Goal: Information Seeking & Learning: Learn about a topic

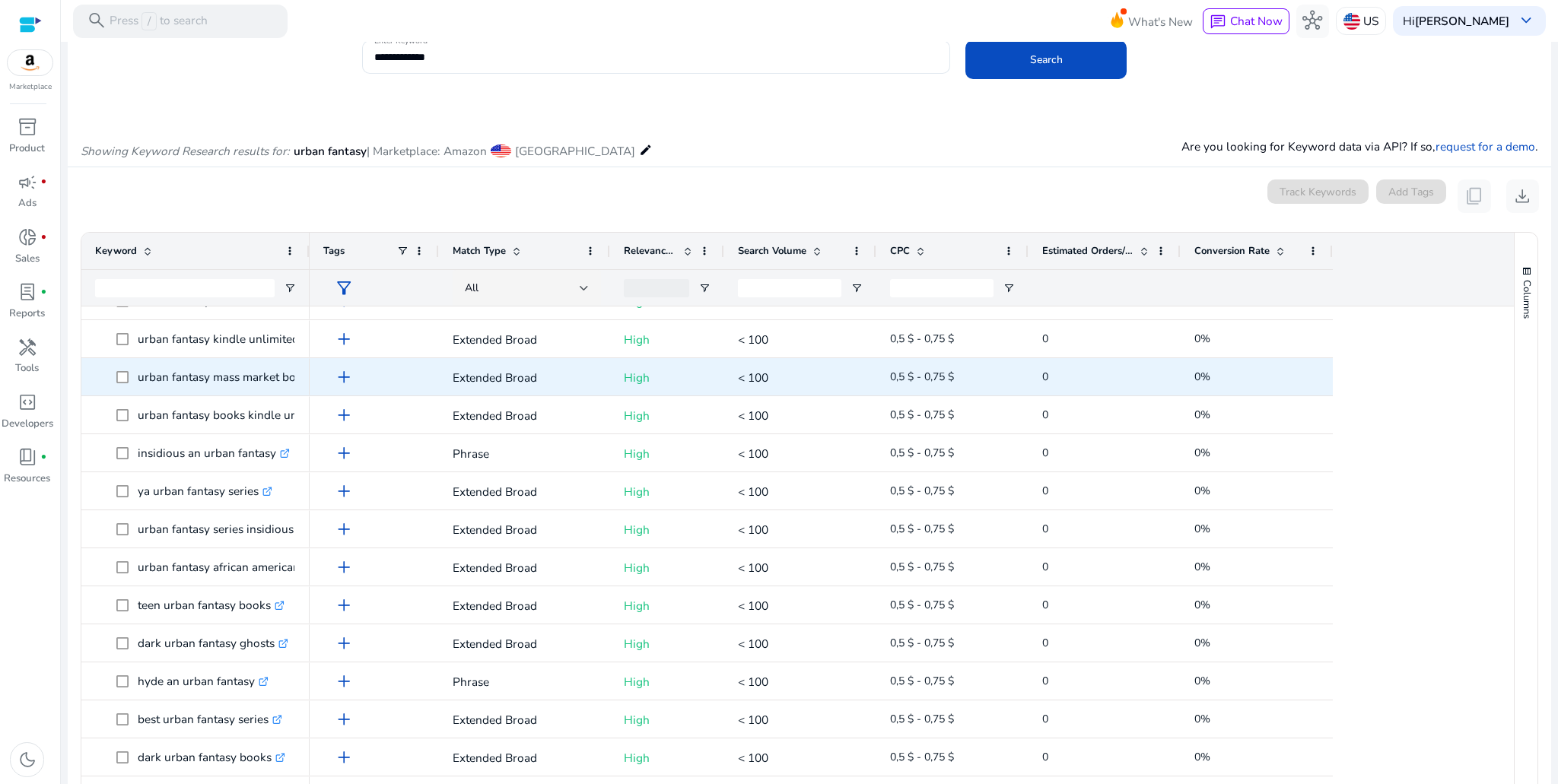
scroll to position [2933, 0]
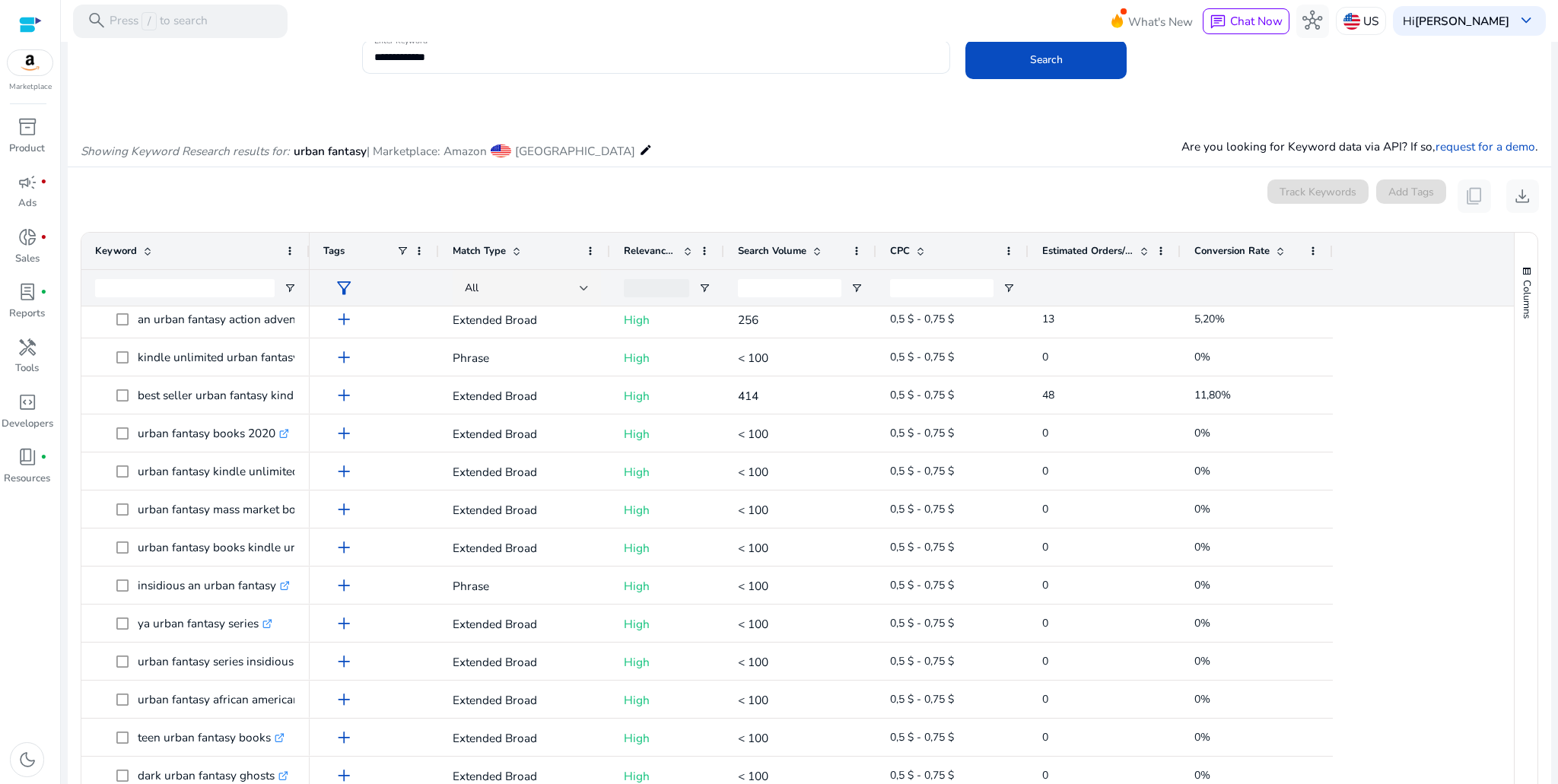
drag, startPoint x: 1508, startPoint y: 740, endPoint x: 1518, endPoint y: 592, distance: 148.3
click at [1518, 592] on div "Columns" at bounding box center [1526, 541] width 23 height 616
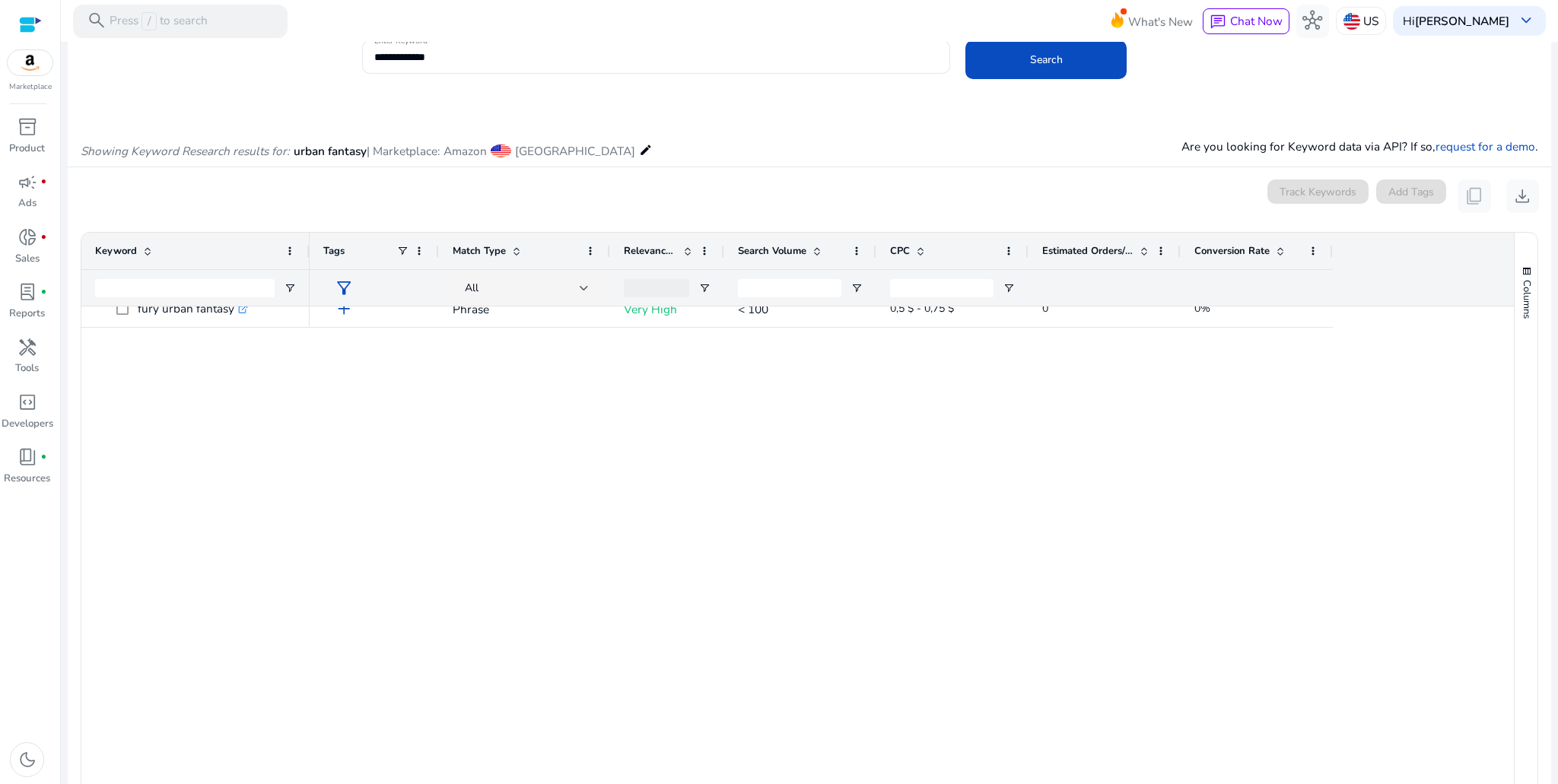
scroll to position [0, 0]
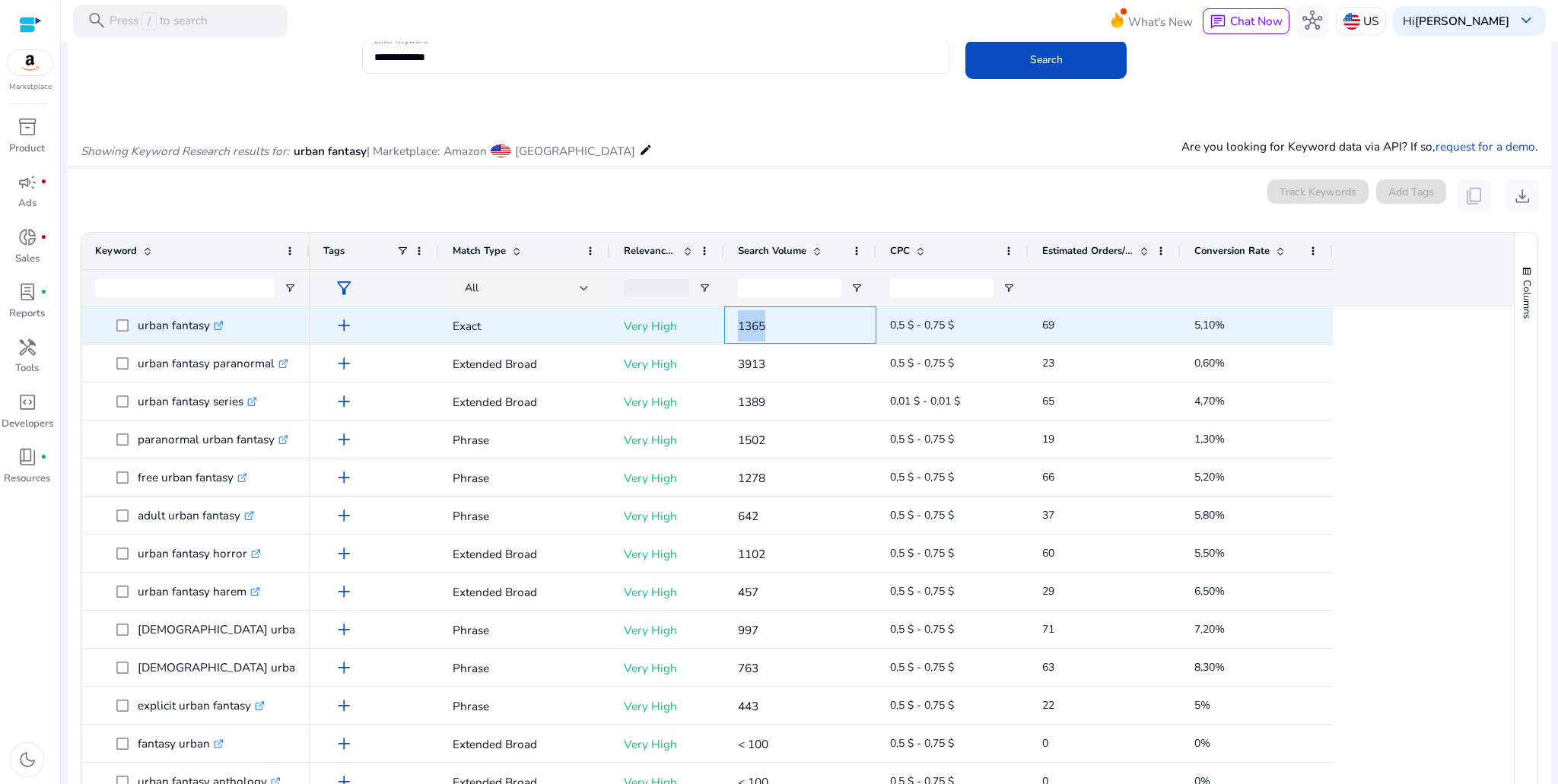
drag, startPoint x: 734, startPoint y: 325, endPoint x: 788, endPoint y: 325, distance: 54.0
click at [788, 325] on div "1365" at bounding box center [800, 324] width 152 height 37
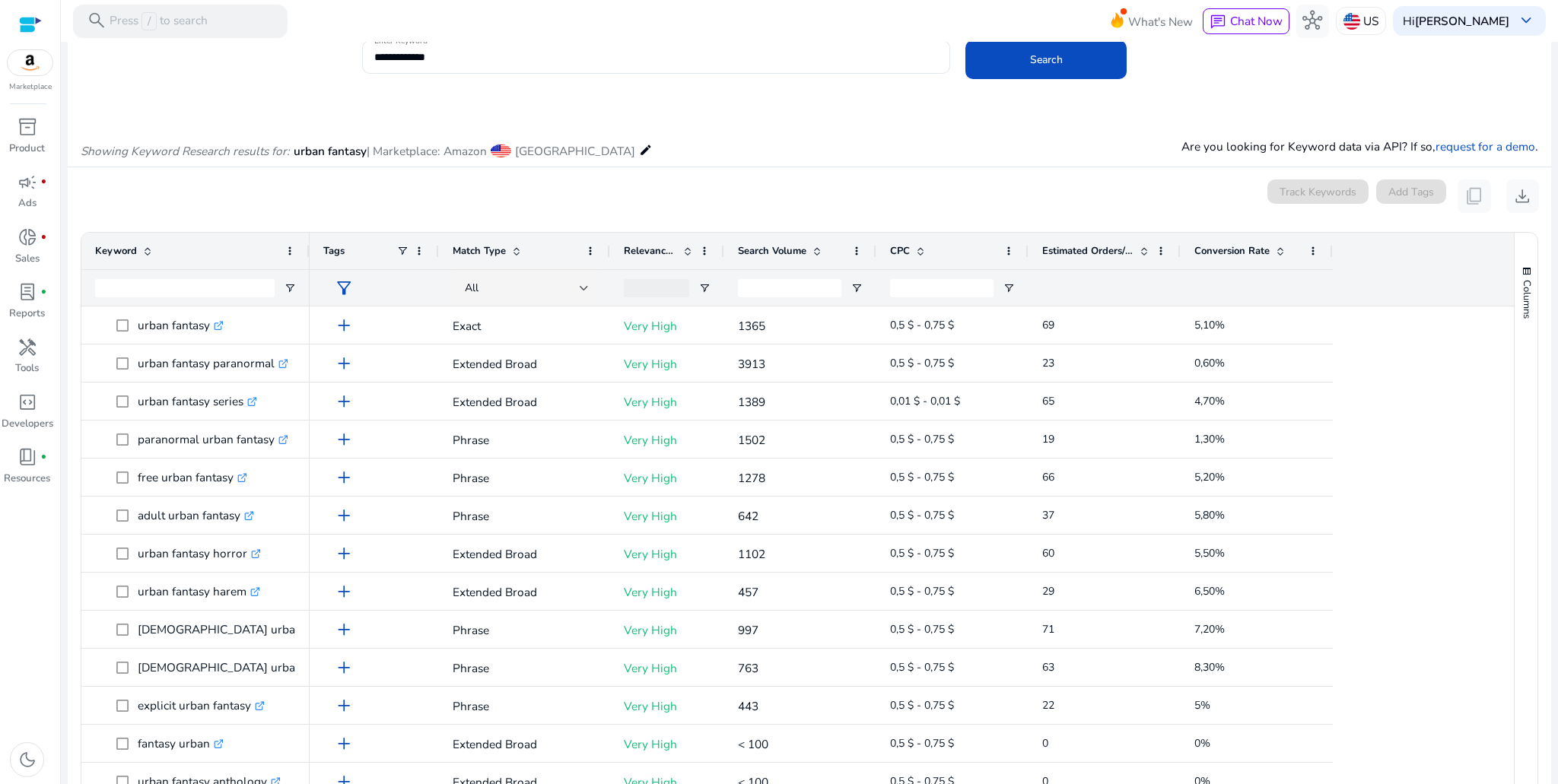
click at [830, 198] on div "0 keyword(s) selected Track Keywords Add Tags content_copy download" at bounding box center [809, 196] width 1459 height 34
click at [639, 151] on mat-icon "edit" at bounding box center [646, 149] width 14 height 20
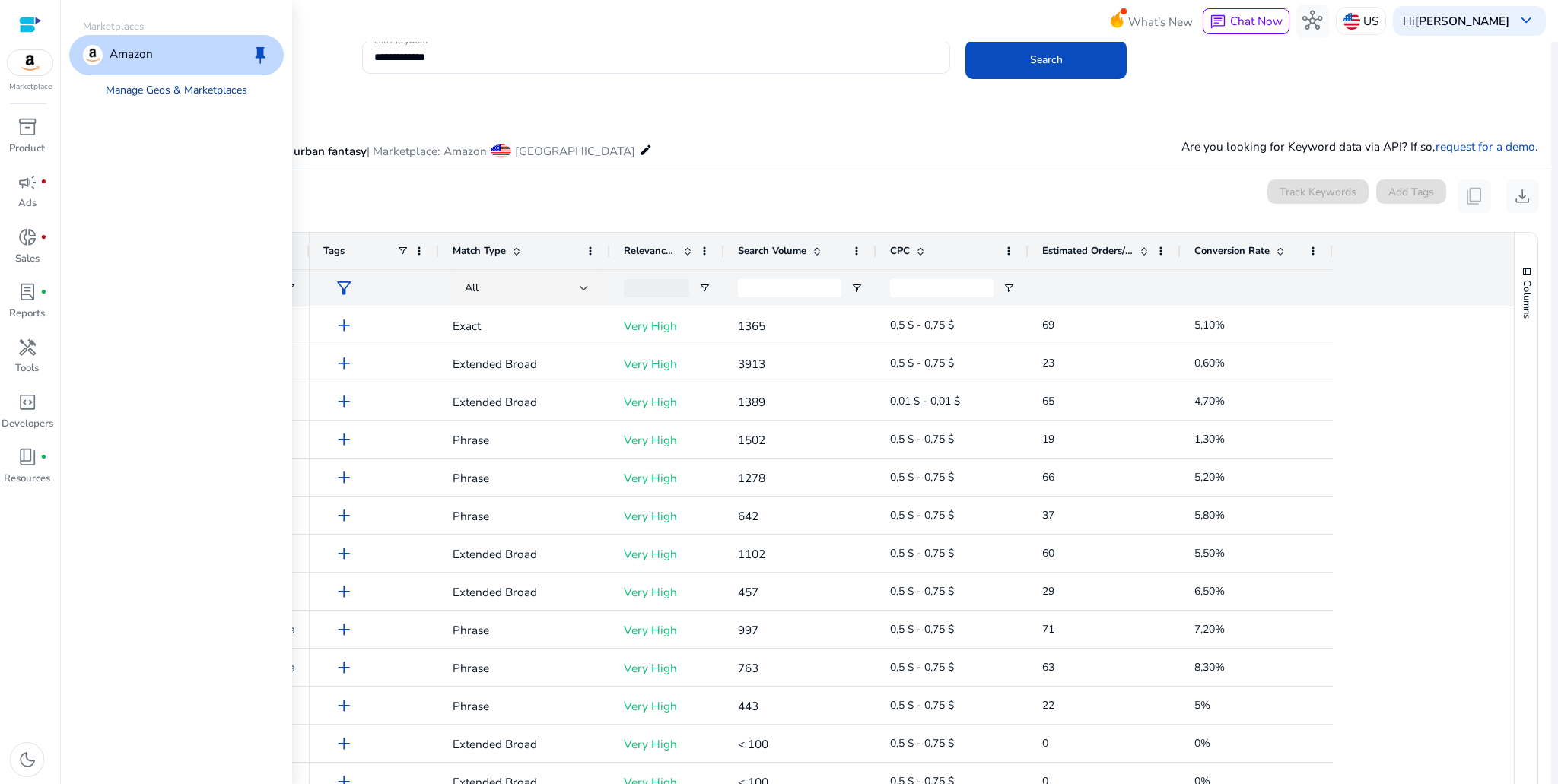
click at [211, 88] on link "Manage Geos & Marketplaces" at bounding box center [176, 90] width 168 height 31
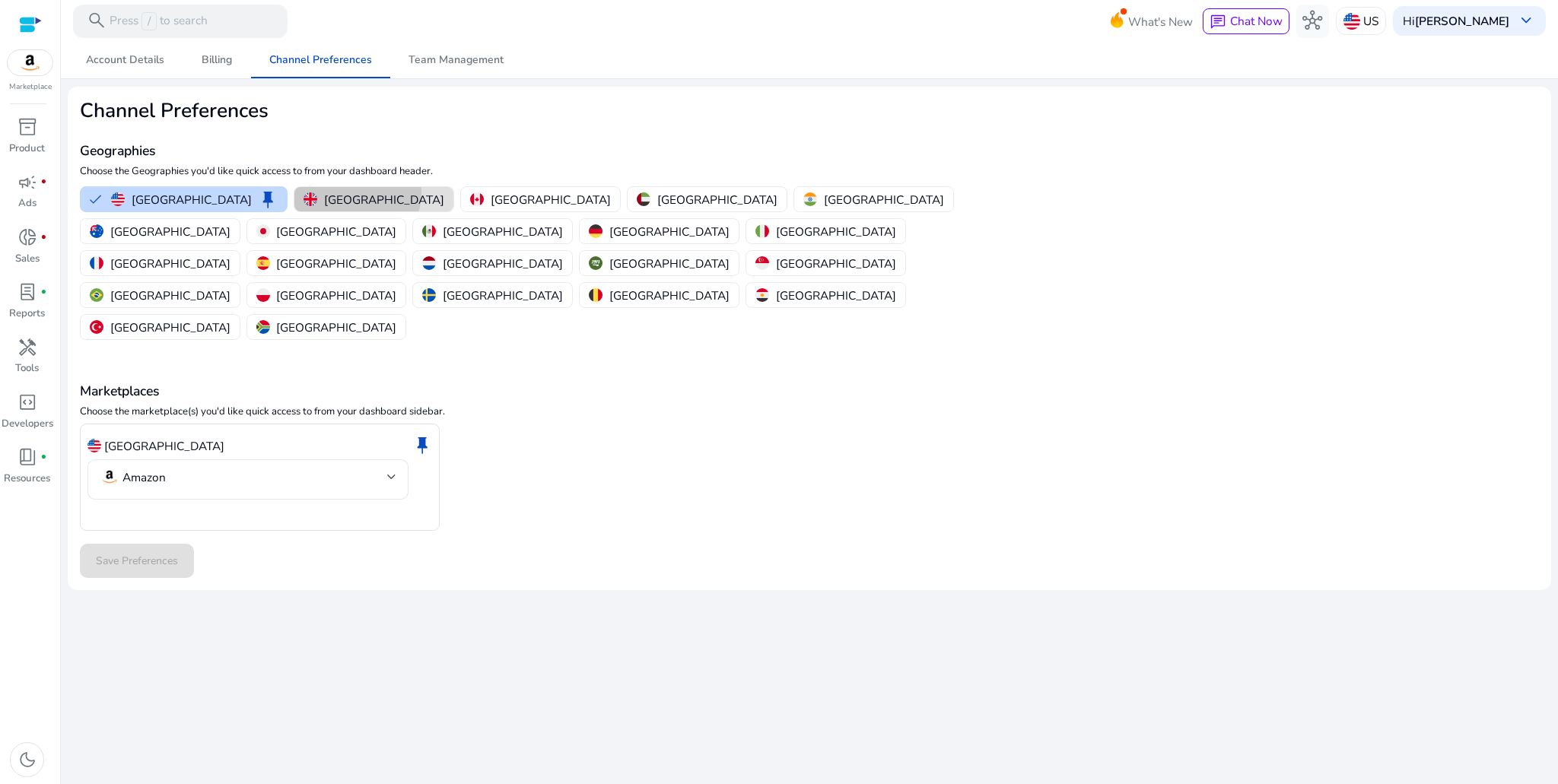
click at [324, 191] on p "United Kingdom" at bounding box center [384, 199] width 121 height 16
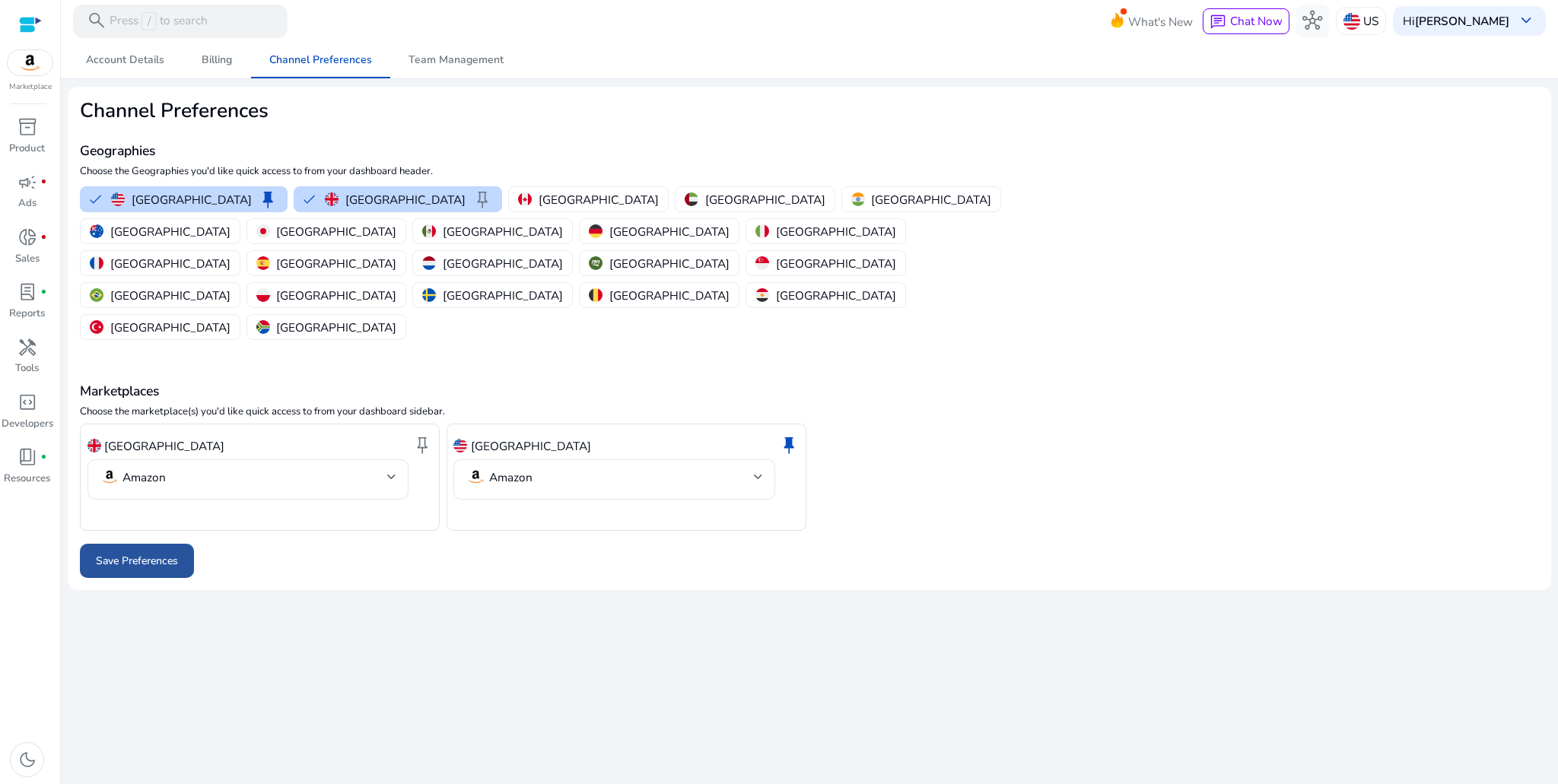
click at [177, 543] on span at bounding box center [137, 561] width 114 height 36
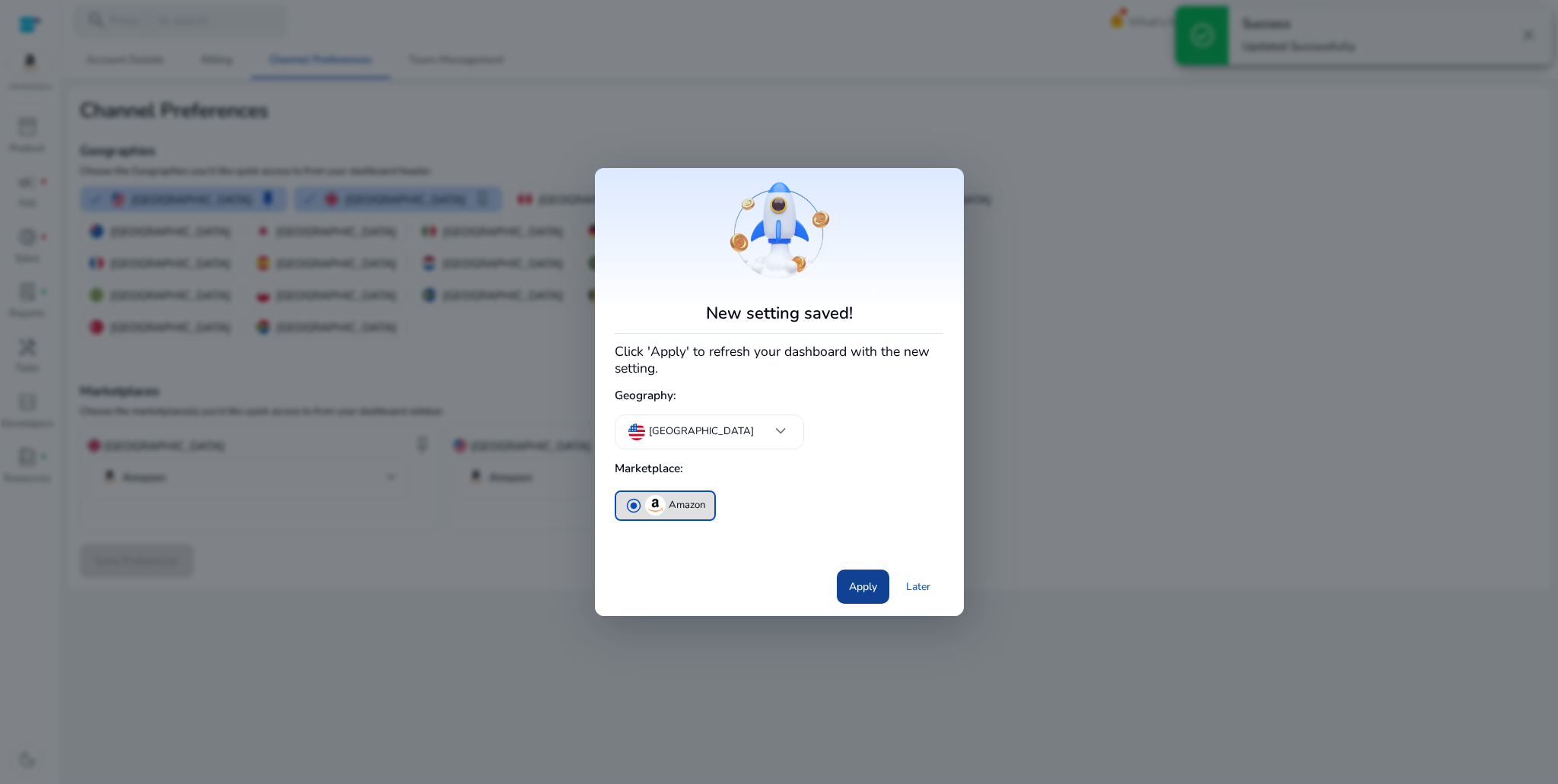
click at [850, 585] on span "Apply" at bounding box center [863, 586] width 28 height 16
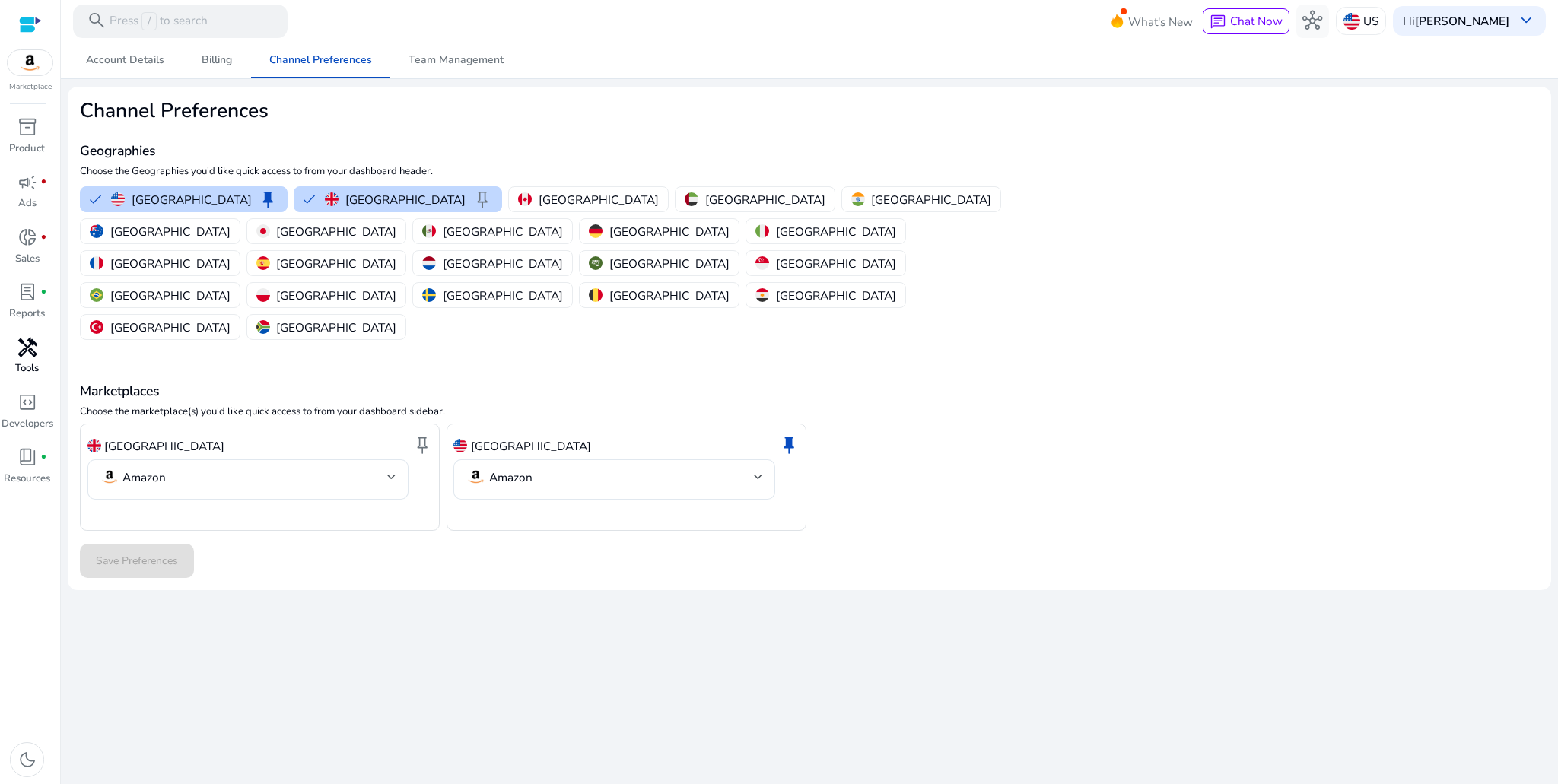
click at [29, 349] on span "handyman" at bounding box center [27, 347] width 20 height 20
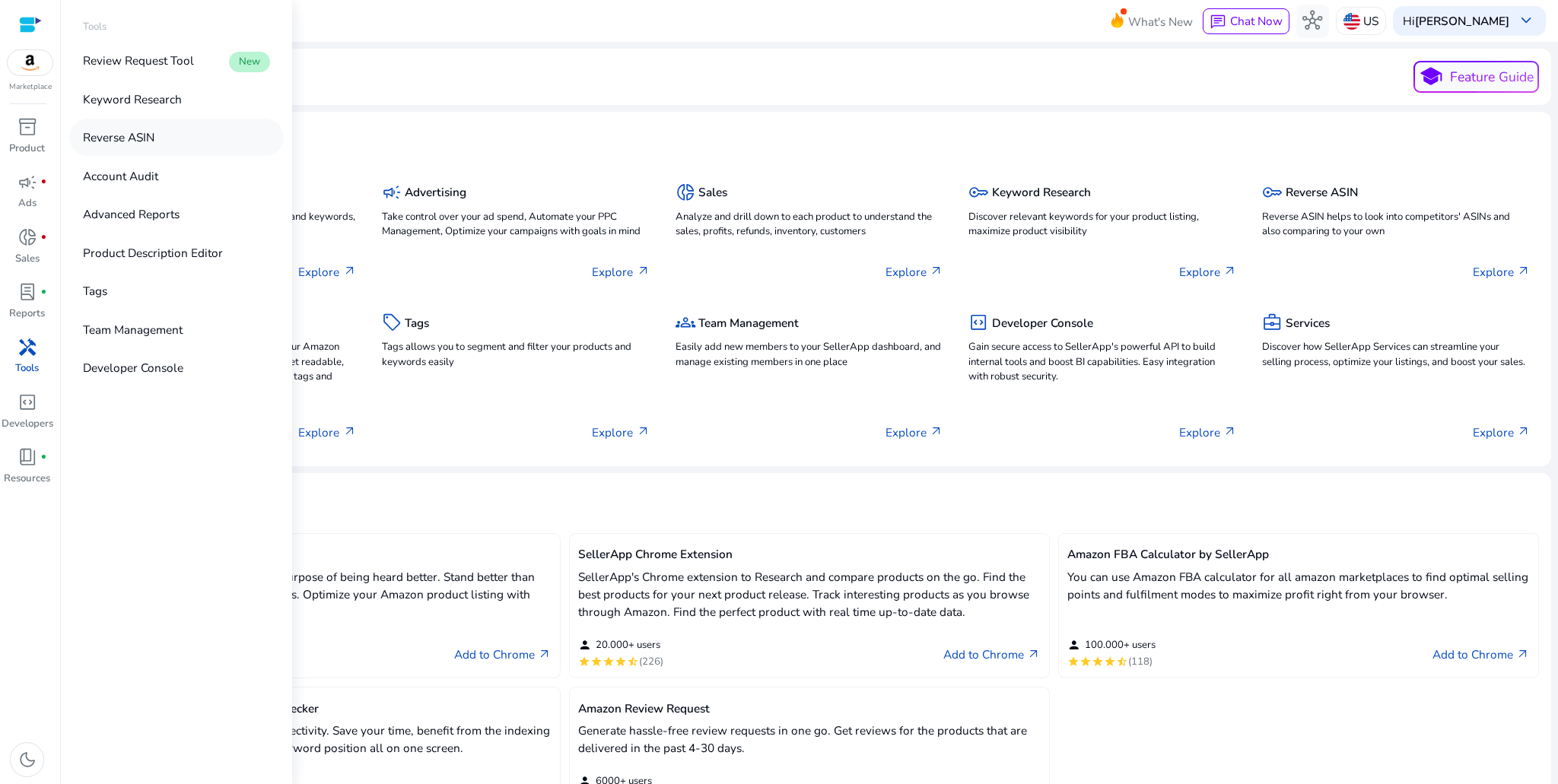
click at [140, 139] on p "Reverse ASIN" at bounding box center [118, 137] width 72 height 17
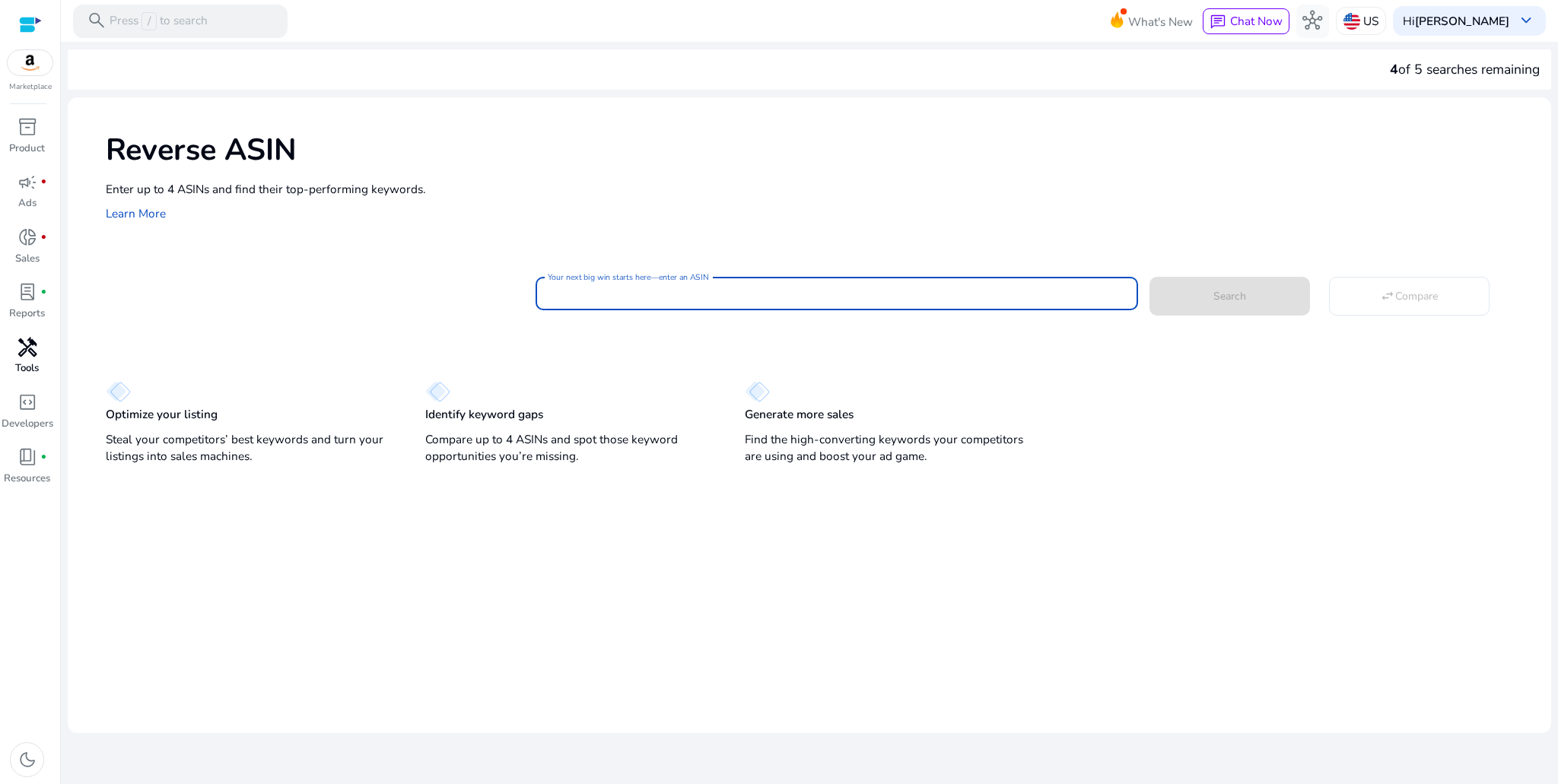
click at [580, 291] on input "Your next big win starts here—enter an ASIN" at bounding box center [836, 293] width 577 height 17
paste input "**********"
type input "**********"
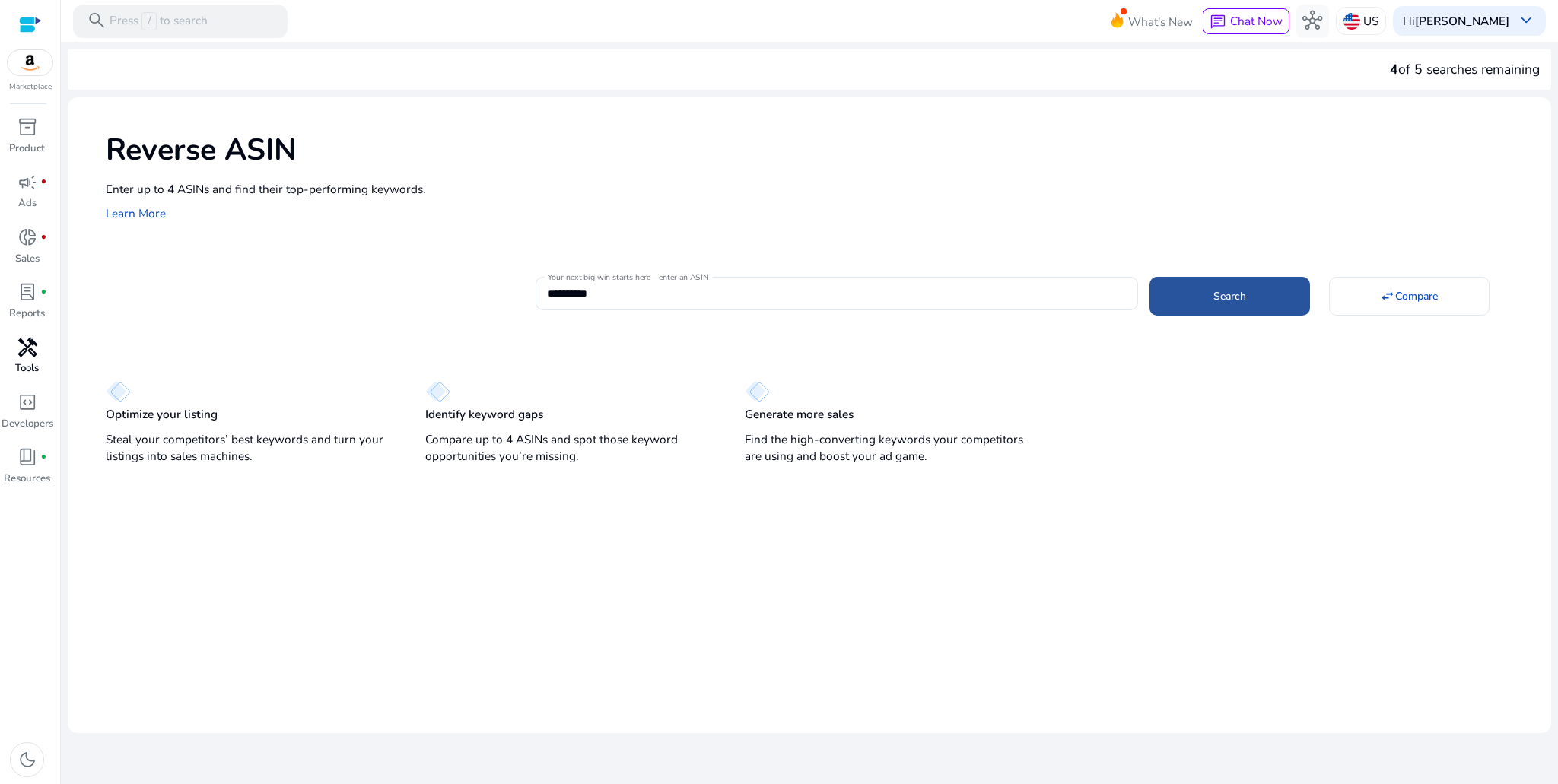
click at [1215, 295] on span "Search" at bounding box center [1229, 295] width 33 height 16
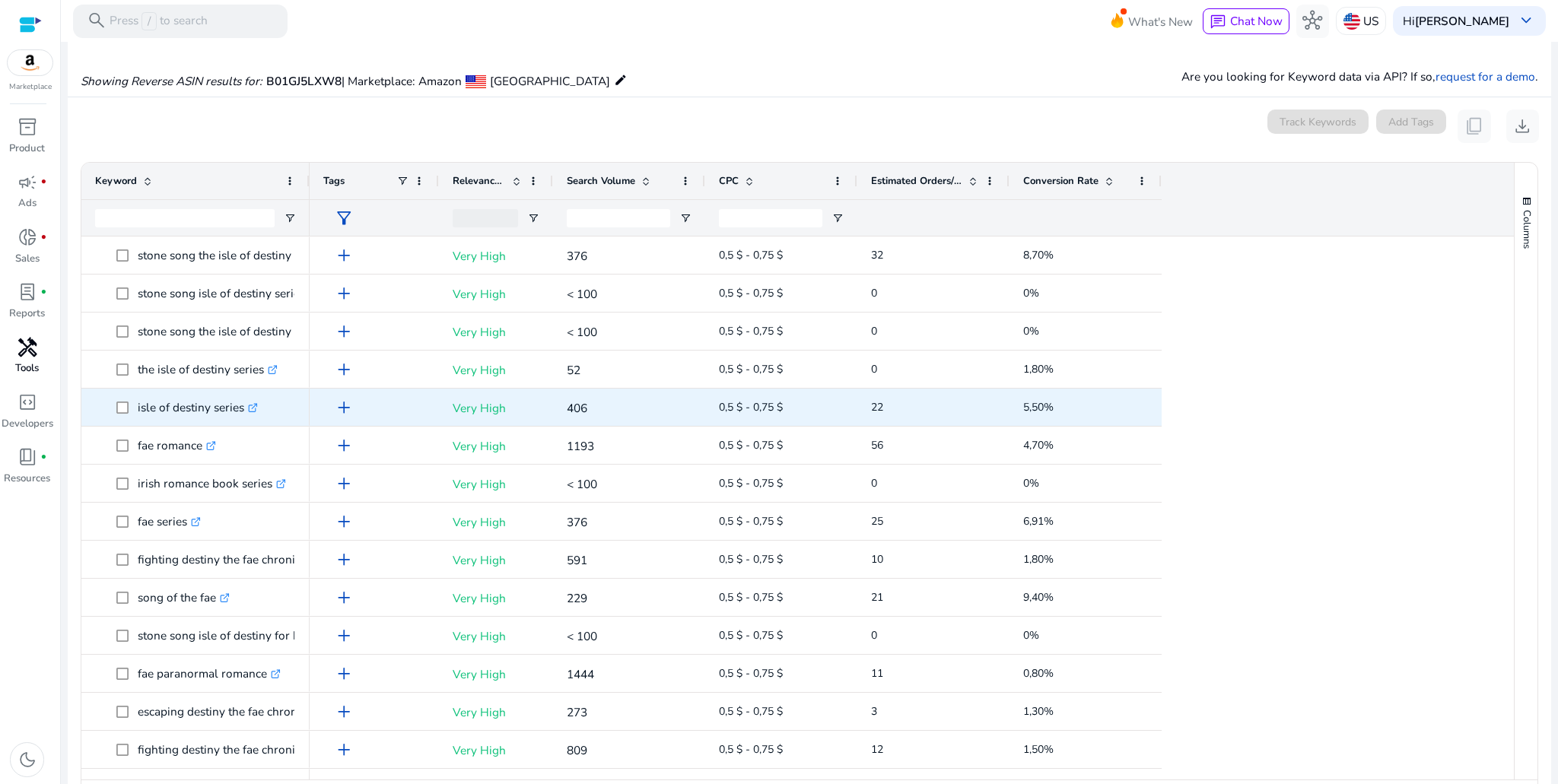
scroll to position [148, 0]
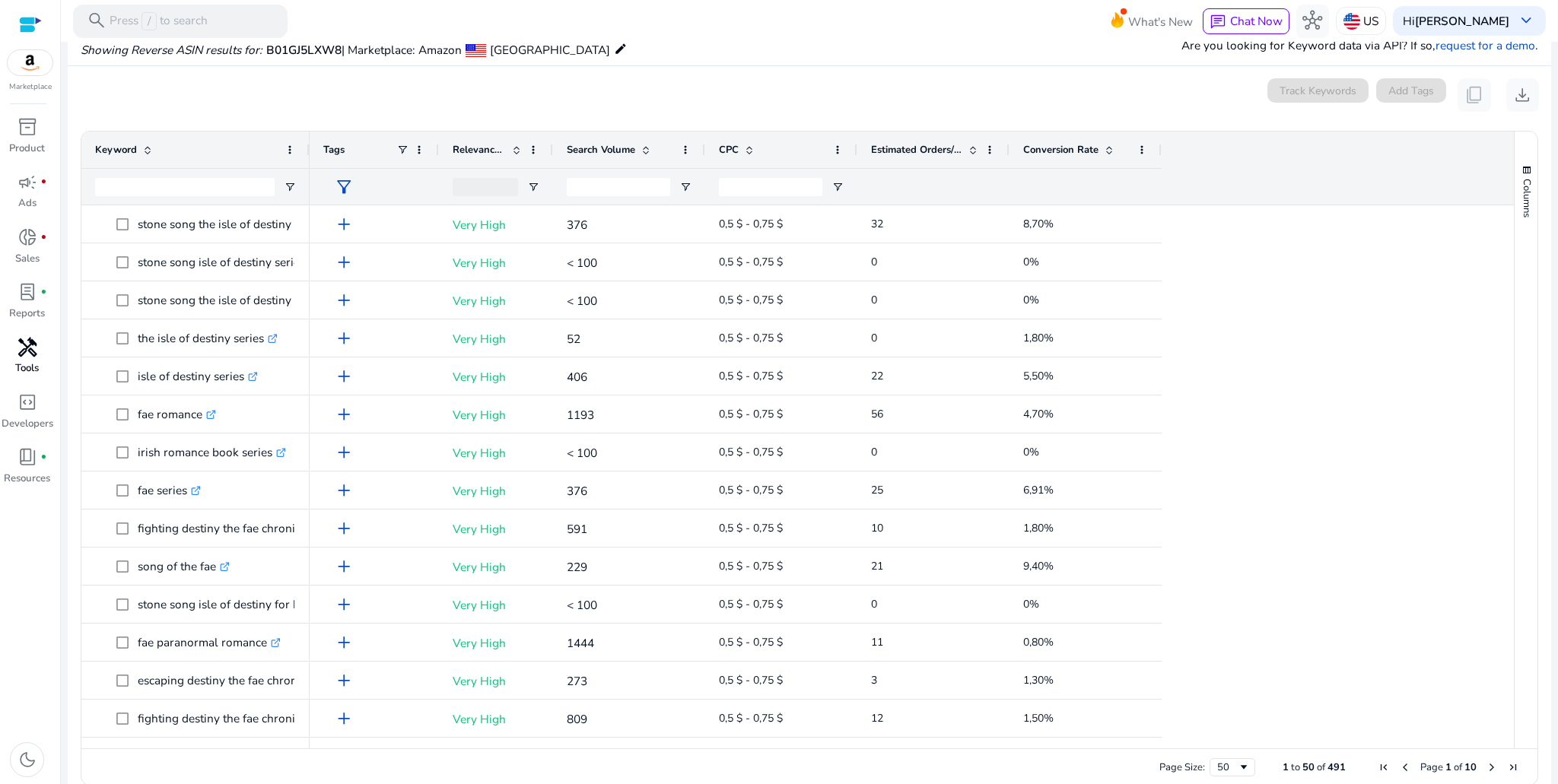
click at [645, 147] on span at bounding box center [646, 149] width 12 height 12
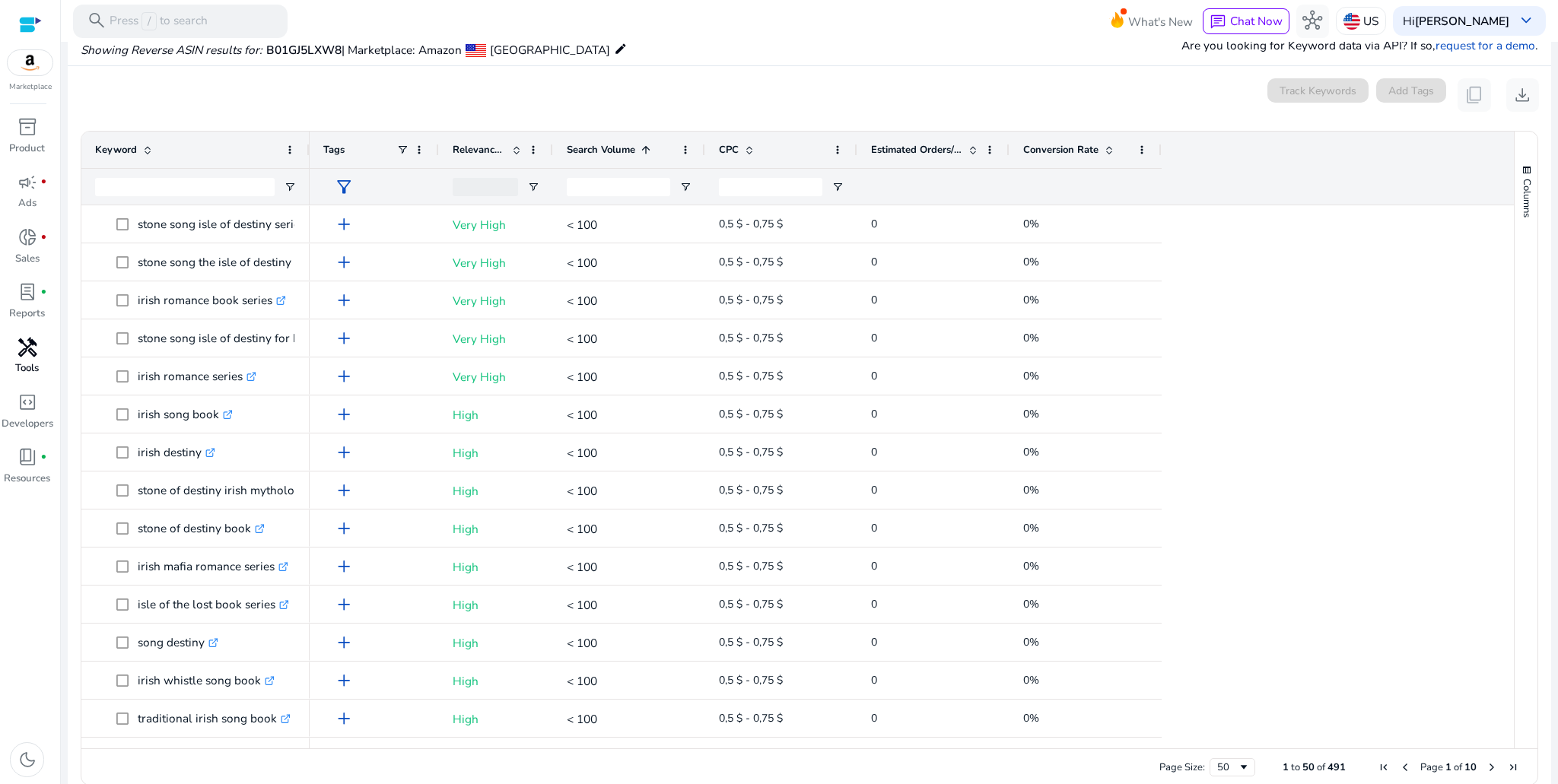
click at [645, 147] on span at bounding box center [646, 149] width 12 height 12
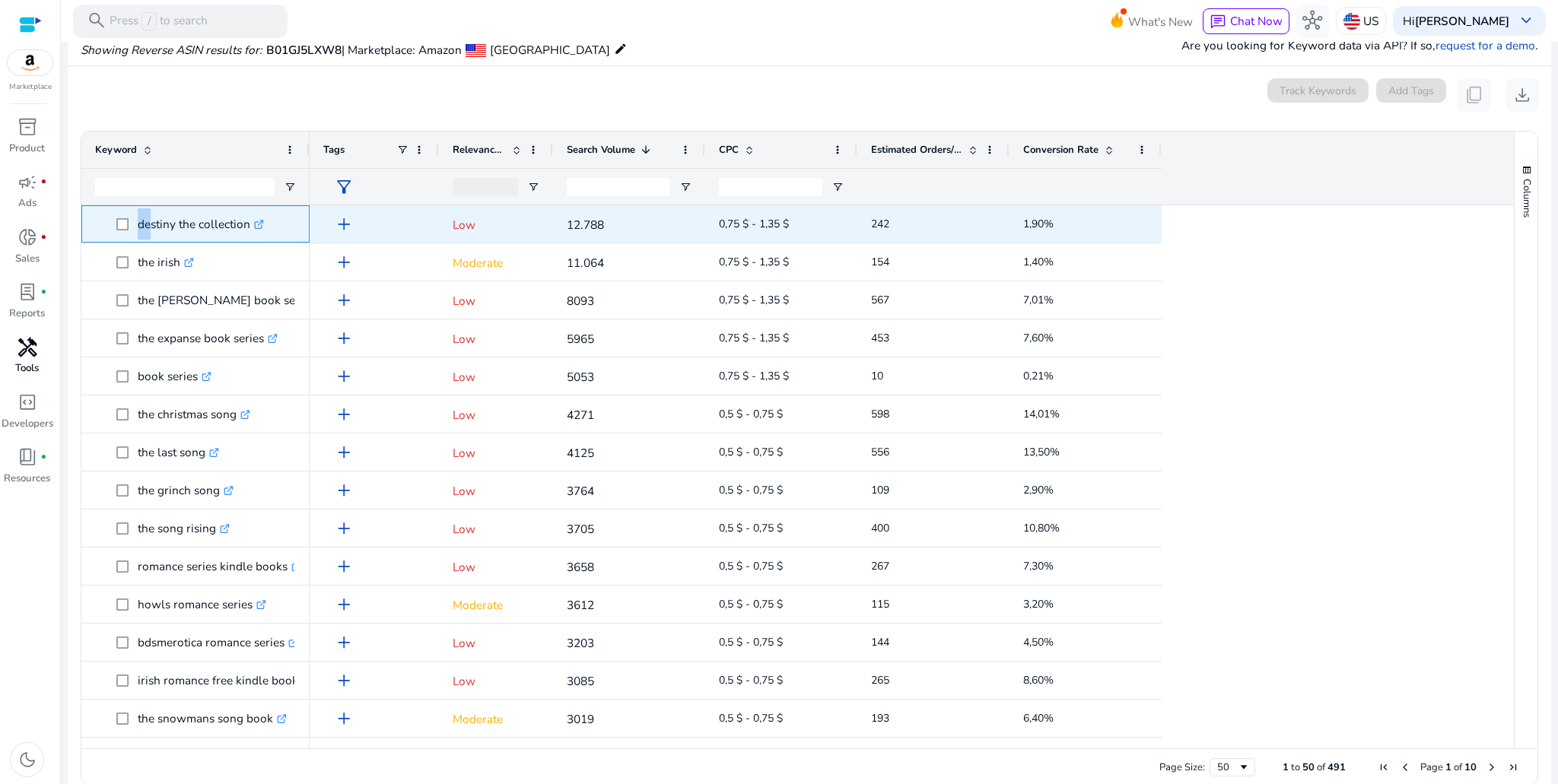
drag, startPoint x: 135, startPoint y: 224, endPoint x: 146, endPoint y: 220, distance: 11.7
click at [146, 220] on span "destiny the collection .st0{fill:#2c8af8}" at bounding box center [206, 224] width 179 height 31
click at [263, 220] on icon ".st0{fill:#2c8af8}" at bounding box center [259, 224] width 10 height 10
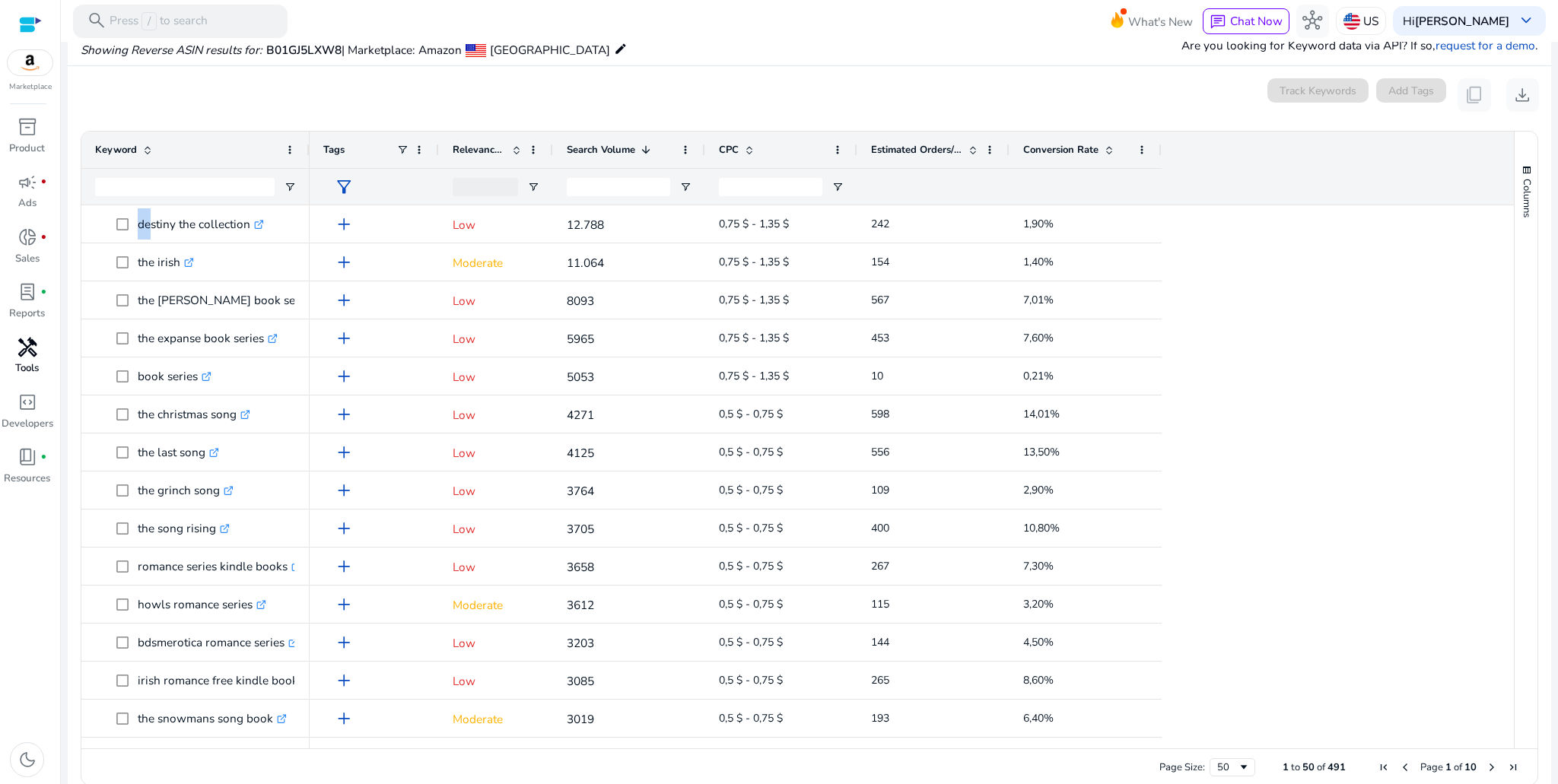
click at [518, 149] on span at bounding box center [516, 149] width 12 height 12
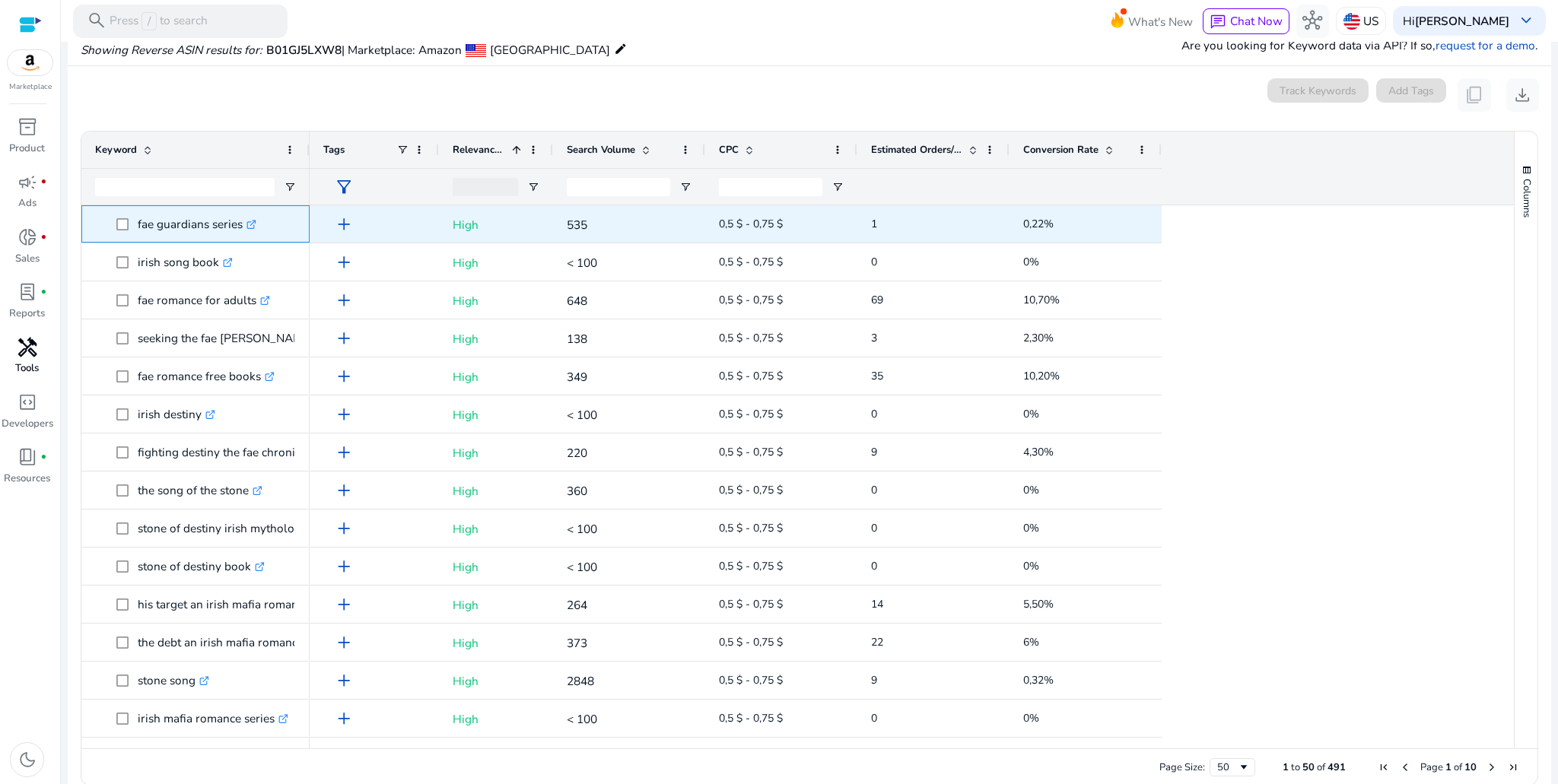
click at [247, 220] on link ".st0{fill:#2c8af8}" at bounding box center [249, 224] width 14 height 16
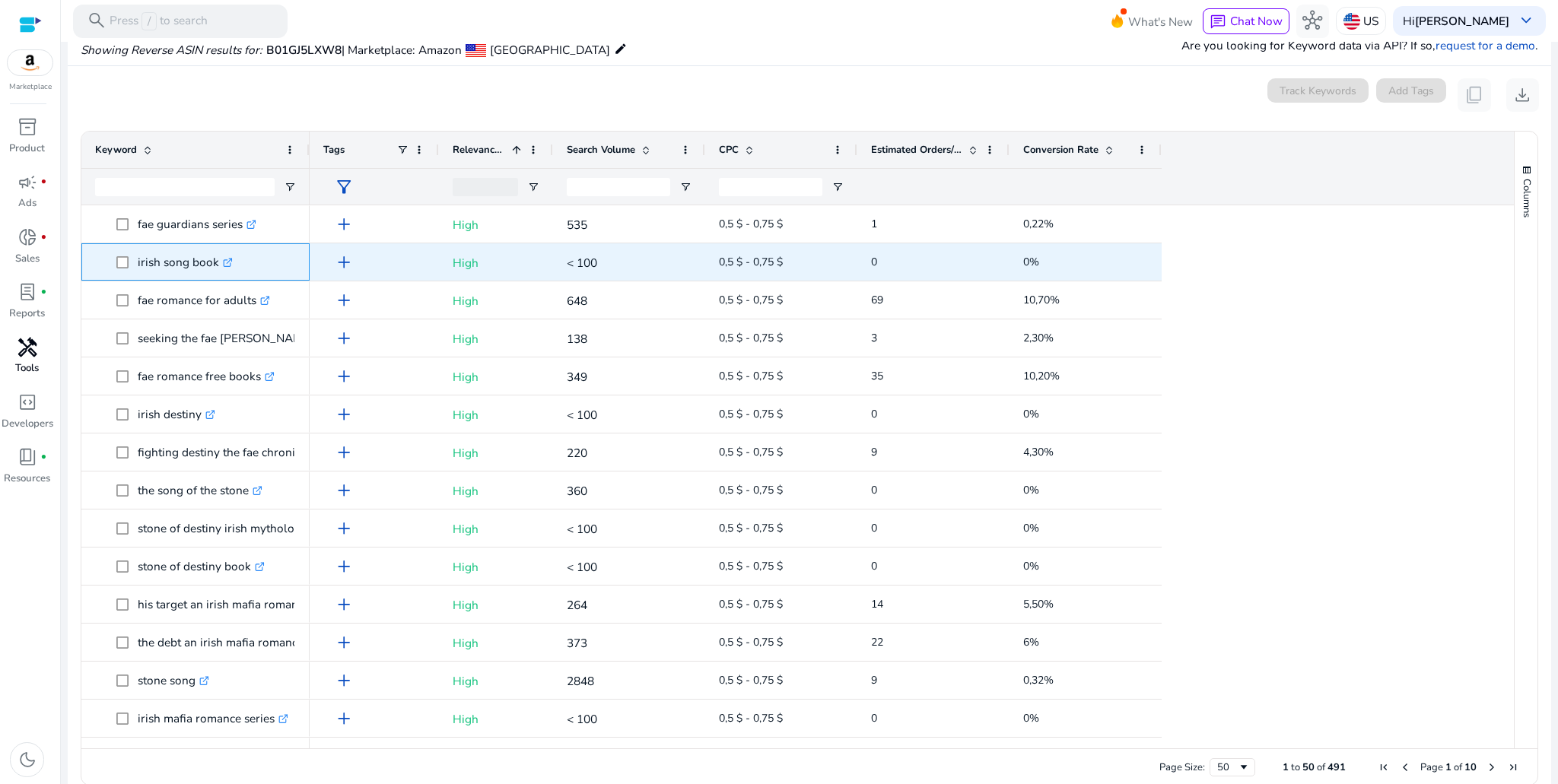
click at [229, 263] on icon ".st0{fill:#2c8af8}" at bounding box center [228, 262] width 10 height 10
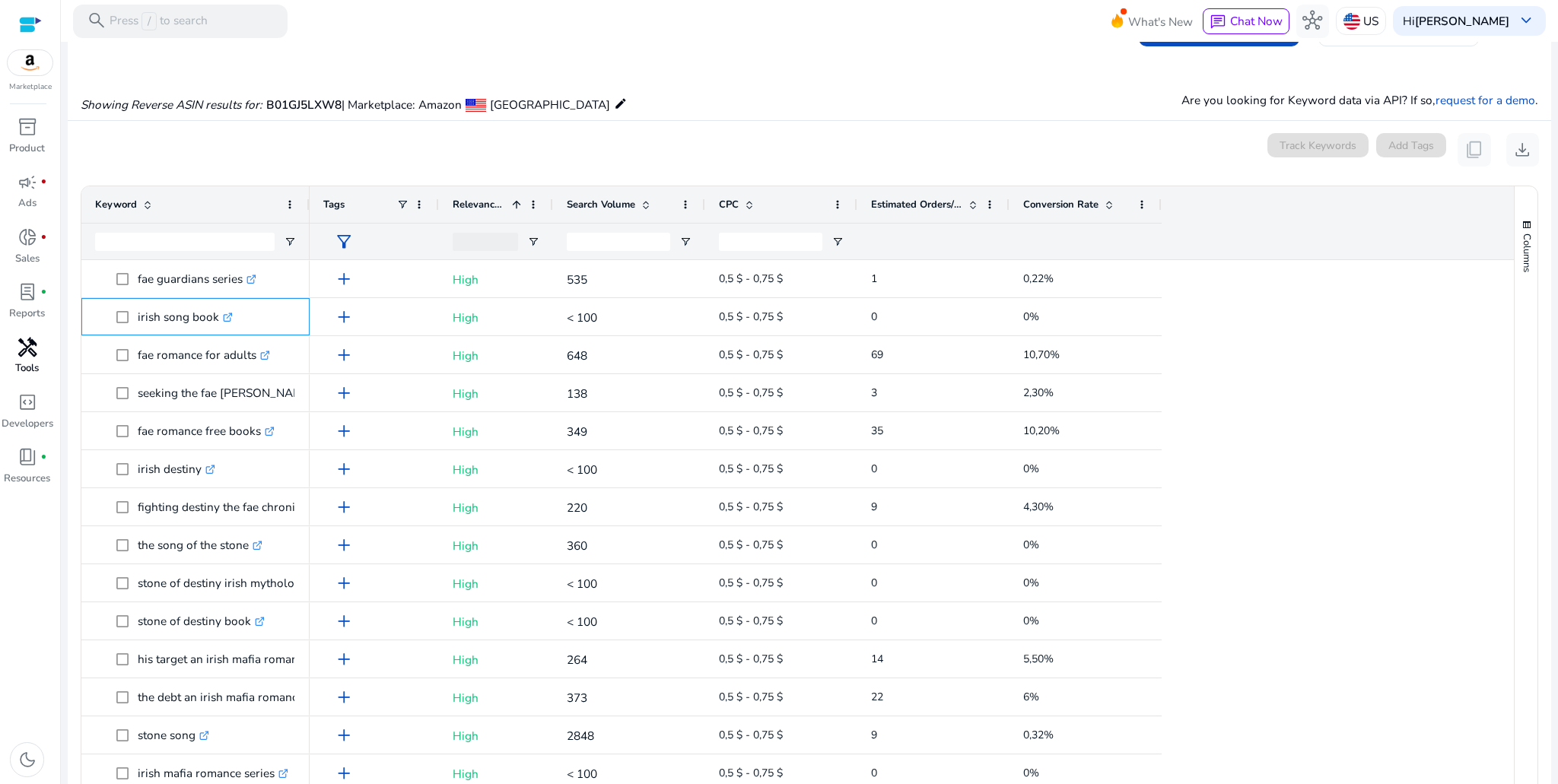
scroll to position [87, 0]
